Goal: Task Accomplishment & Management: Use online tool/utility

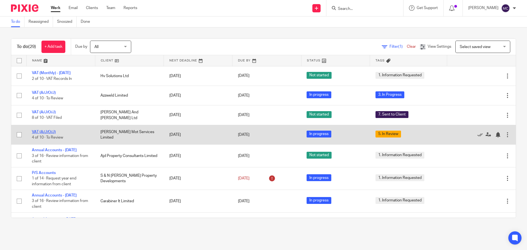
click at [43, 132] on link "VAT (A/J/O/J)" at bounding box center [44, 132] width 24 height 4
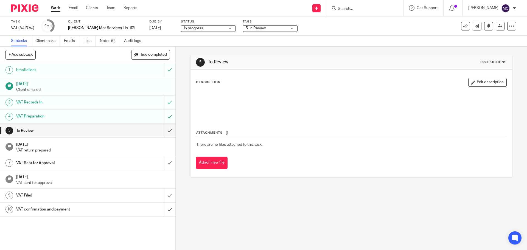
click at [279, 28] on div "5. In Review" at bounding box center [270, 28] width 55 height 7
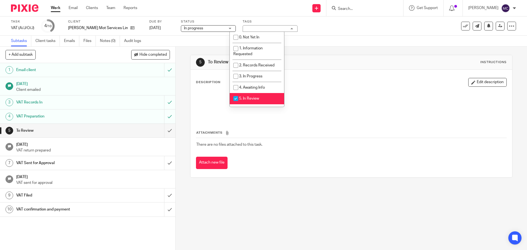
click at [316, 38] on div "Subtasks Client tasks Emails Files Notes (0) Audit logs" at bounding box center [263, 41] width 527 height 11
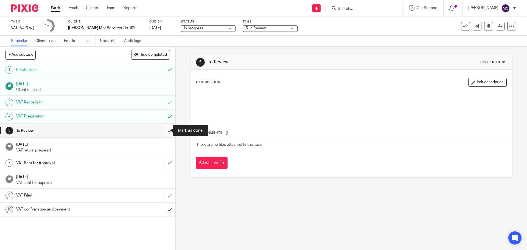
click at [165, 129] on input "submit" at bounding box center [87, 131] width 175 height 14
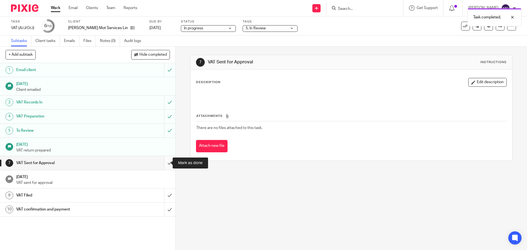
click at [162, 163] on input "submit" at bounding box center [87, 163] width 175 height 14
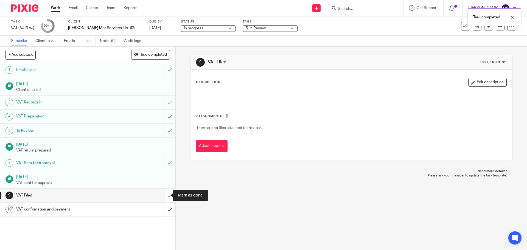
click at [165, 190] on input "submit" at bounding box center [87, 196] width 175 height 14
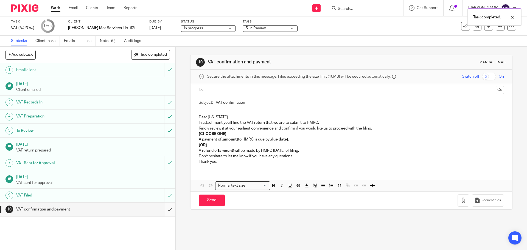
click at [164, 208] on input "submit" at bounding box center [87, 210] width 175 height 14
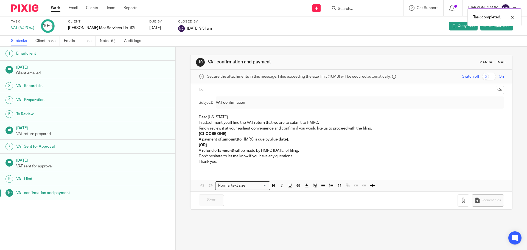
click at [56, 9] on link "Work" at bounding box center [56, 7] width 10 height 5
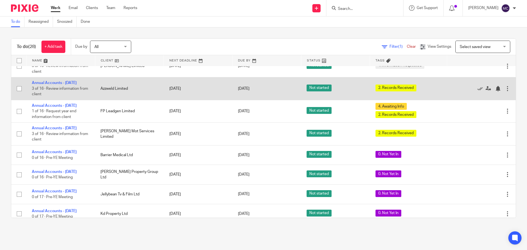
scroll to position [436, 0]
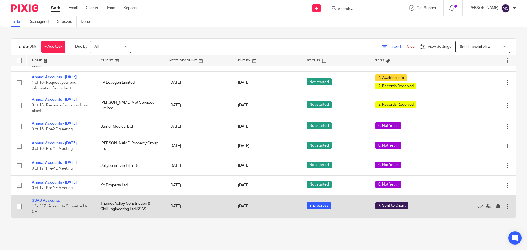
click at [41, 199] on link "SSAS Accounts" at bounding box center [46, 201] width 28 height 4
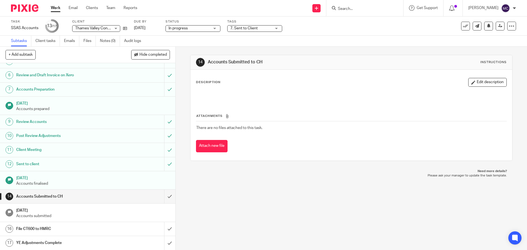
scroll to position [70, 0]
click at [162, 196] on input "submit" at bounding box center [87, 196] width 175 height 14
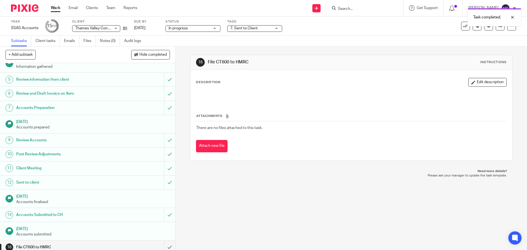
scroll to position [70, 0]
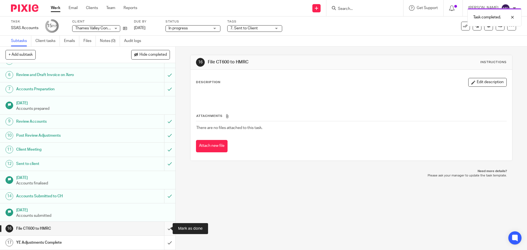
click at [165, 228] on input "submit" at bounding box center [87, 229] width 175 height 14
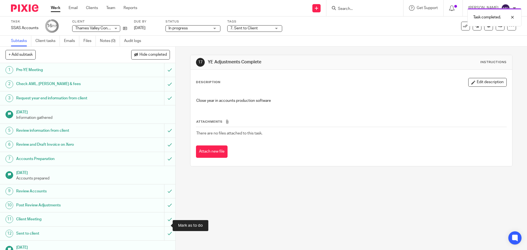
scroll to position [70, 0]
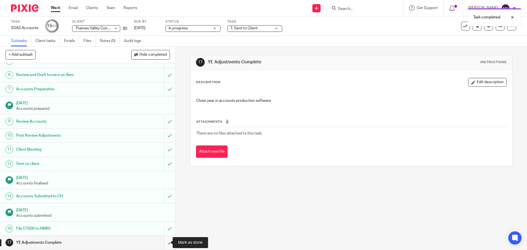
click at [164, 240] on input "submit" at bounding box center [87, 243] width 175 height 14
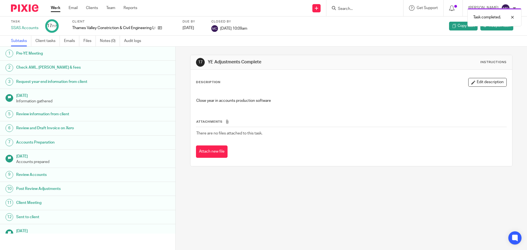
click at [55, 9] on link "Work" at bounding box center [56, 7] width 10 height 5
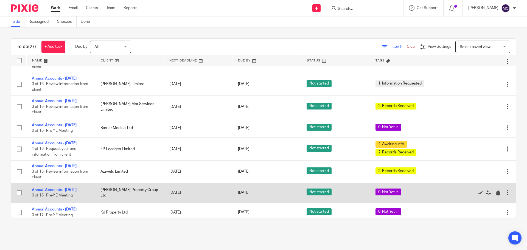
scroll to position [386, 0]
